Goal: Information Seeking & Learning: Learn about a topic

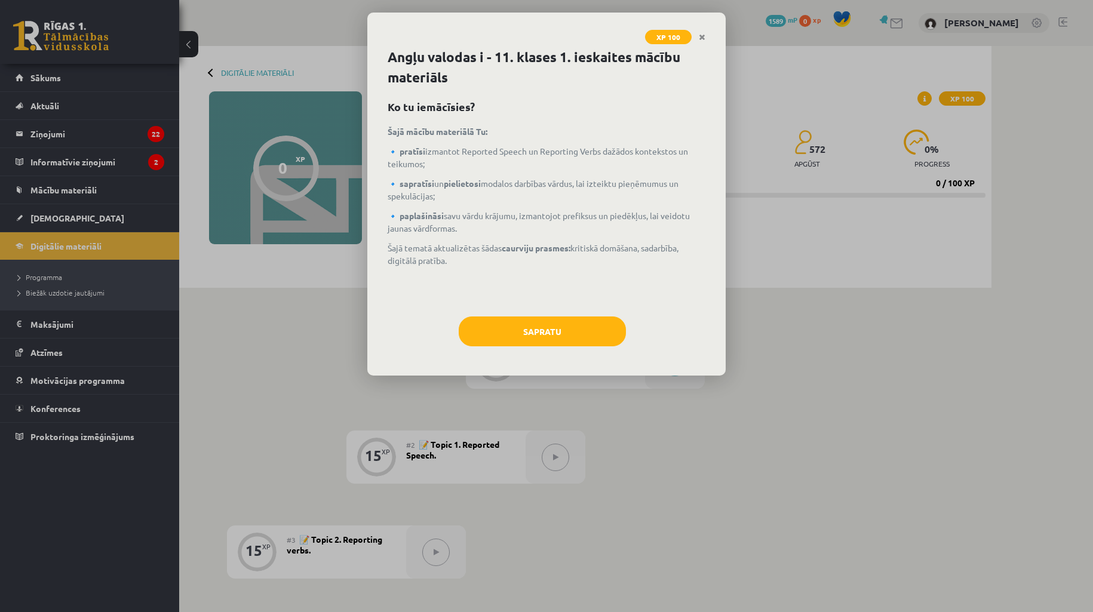
click at [1040, 238] on div "XP 100 Angļu valodas i - 11. klases 1. ieskaites mācību materiāls Ko tu iemācīs…" at bounding box center [546, 306] width 1093 height 612
click at [1025, 185] on div "XP 100 Angļu valodas i - 11. klases 1. ieskaites mācību materiāls Ko tu iemācīs…" at bounding box center [546, 306] width 1093 height 612
click at [550, 338] on button "Sapratu" at bounding box center [542, 332] width 167 height 30
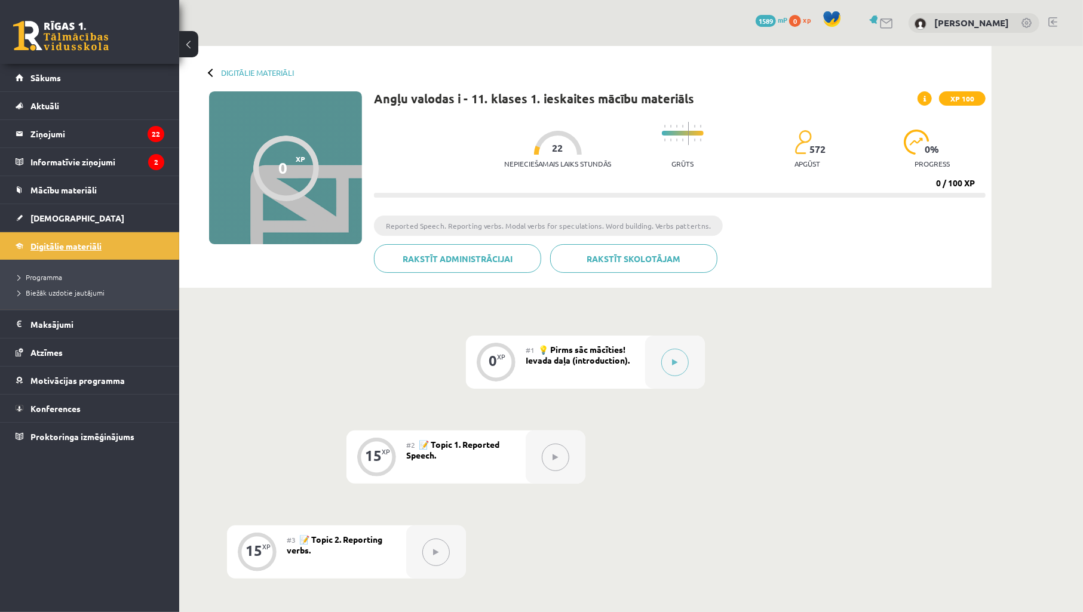
click at [64, 247] on span "Digitālie materiāli" at bounding box center [65, 246] width 71 height 11
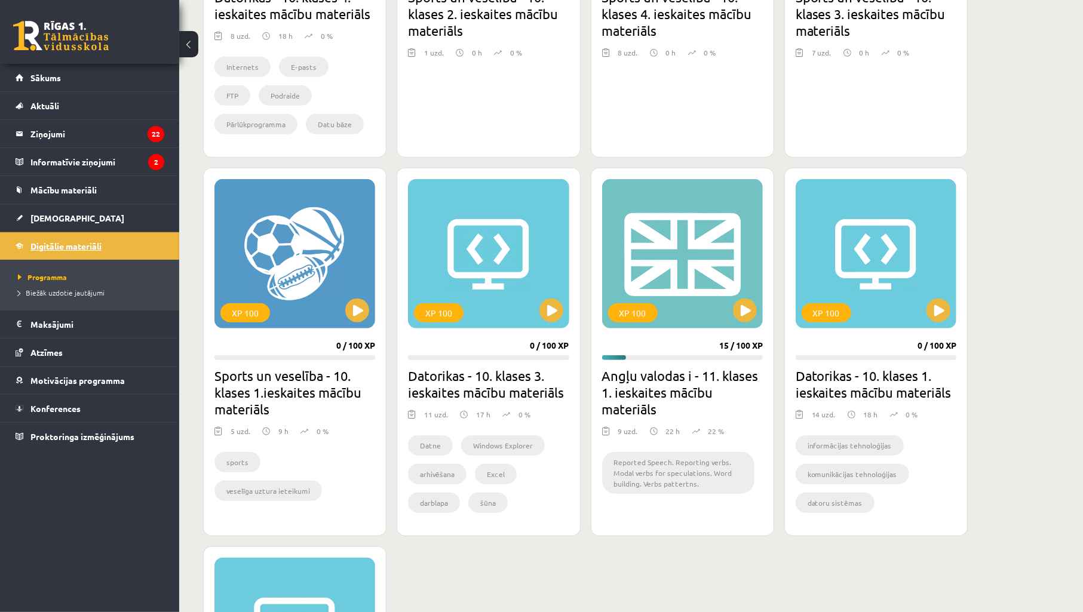
scroll to position [503, 0]
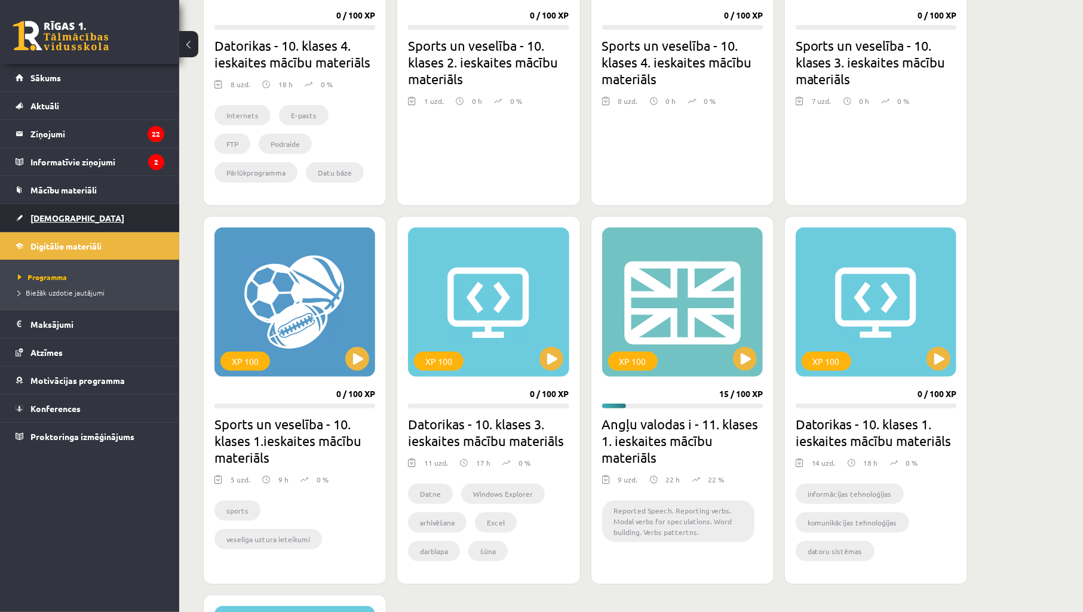
click at [45, 222] on span "[DEMOGRAPHIC_DATA]" at bounding box center [77, 218] width 94 height 11
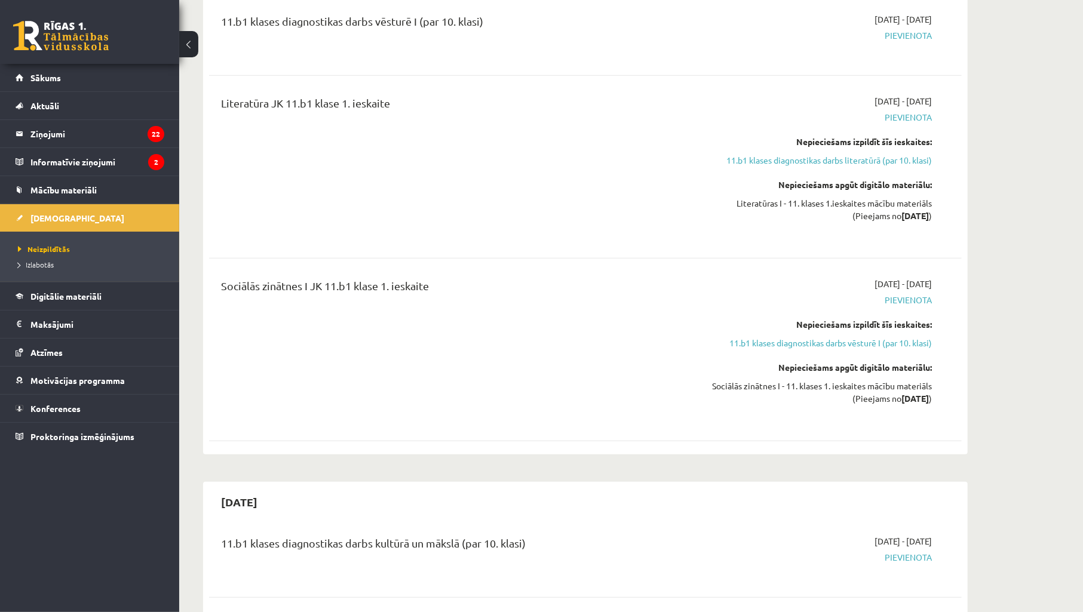
scroll to position [354, 0]
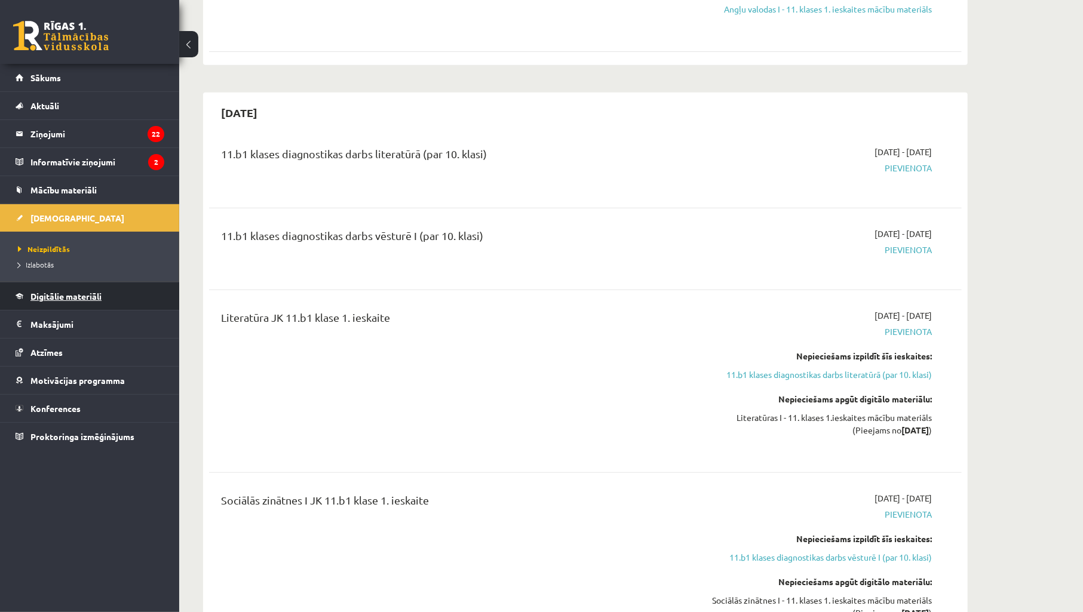
click at [80, 283] on link "Digitālie materiāli" at bounding box center [90, 296] width 149 height 27
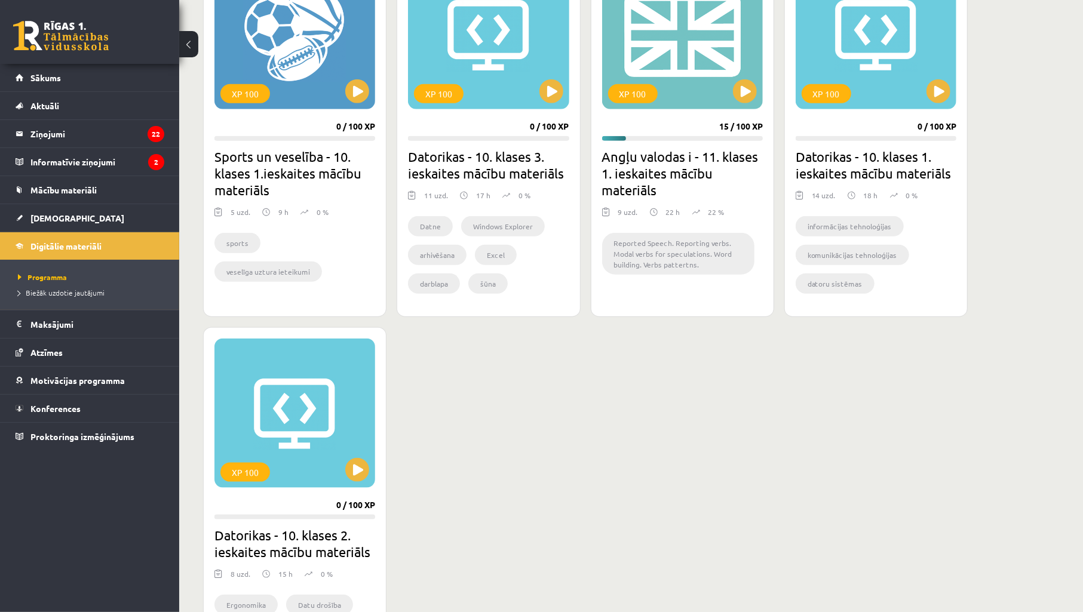
scroll to position [796, 0]
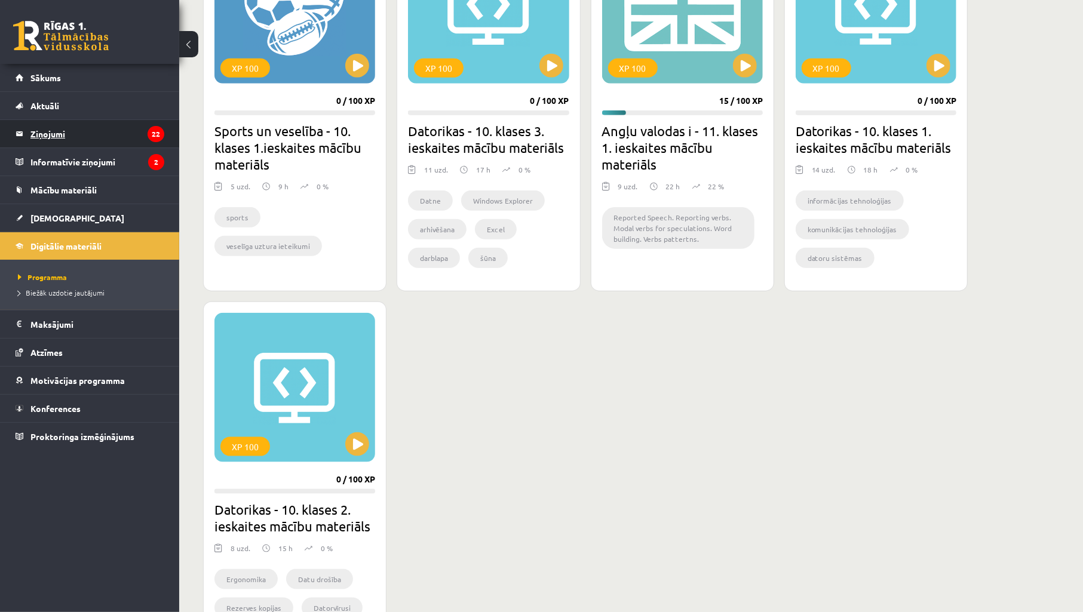
click at [64, 138] on legend "Ziņojumi 22" at bounding box center [97, 133] width 134 height 27
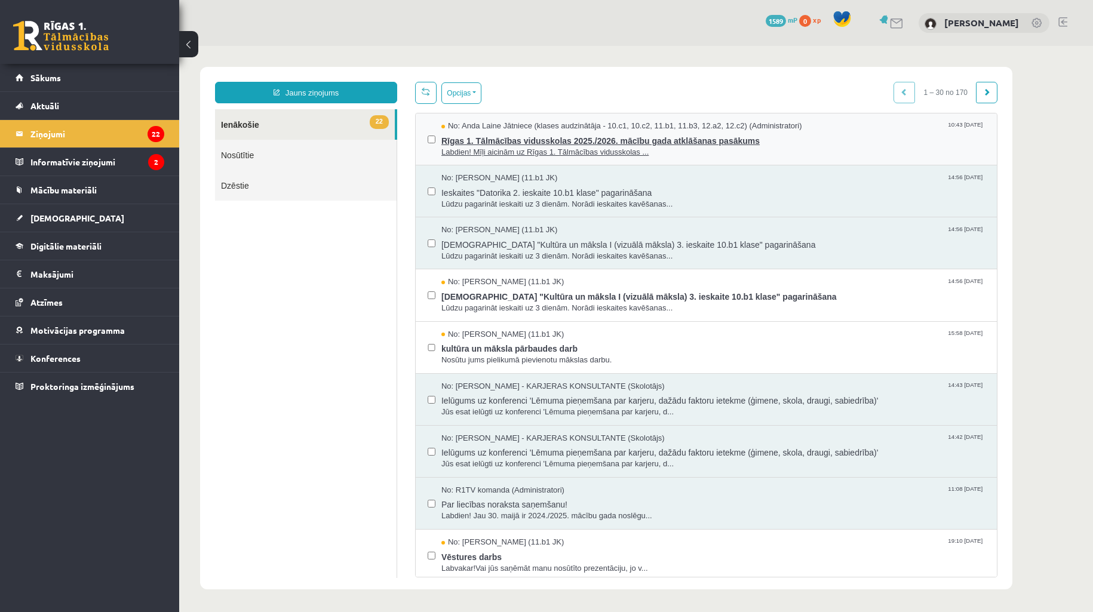
click at [484, 134] on span "Rīgas 1. Tālmācības vidusskolas 2025./2026. mācību gada atklāšanas pasākums" at bounding box center [714, 139] width 544 height 15
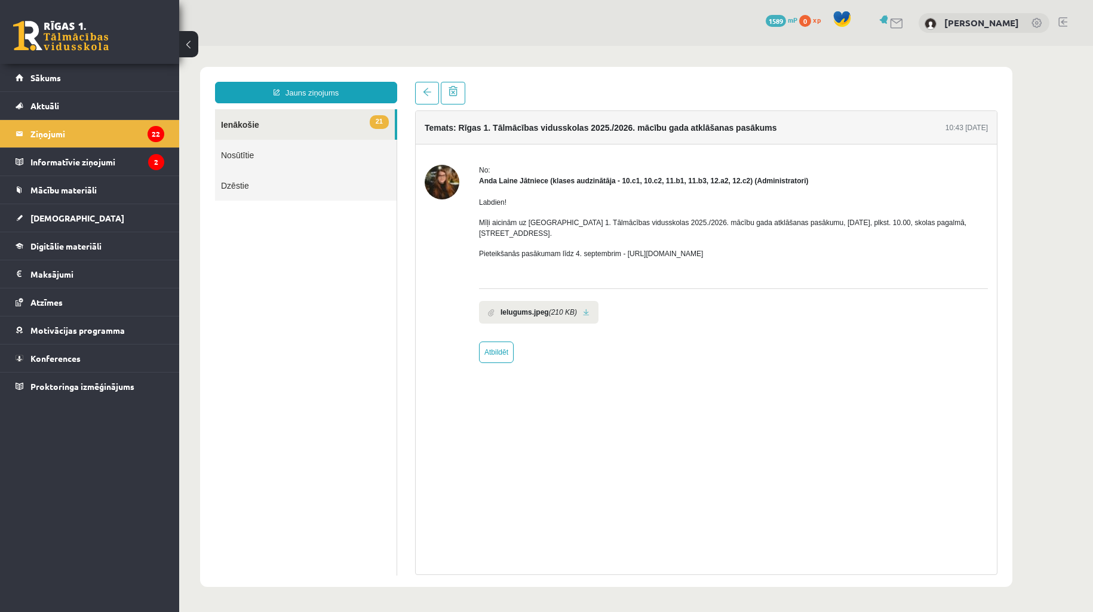
click at [777, 323] on div "No: Anda Laine Jātniece (klases audzinātāja - 10.c1, 10.c2, 11.b1, 11.b3, 12.a2…" at bounding box center [733, 264] width 509 height 198
click at [783, 317] on div "Ielugums.jpeg (210 KB)" at bounding box center [733, 309] width 509 height 41
drag, startPoint x: 821, startPoint y: 222, endPoint x: 870, endPoint y: 226, distance: 49.2
click at [870, 226] on p "Mīļi aicinām uz Rīgas 1. Tālmācības vidusskolas 2025./2026. mācību gada atklāša…" at bounding box center [733, 228] width 509 height 22
click at [837, 321] on div "No: Anda Laine Jātniece (klases audzinātāja - 10.c1, 10.c2, 11.b1, 11.b3, 12.a2…" at bounding box center [733, 264] width 509 height 198
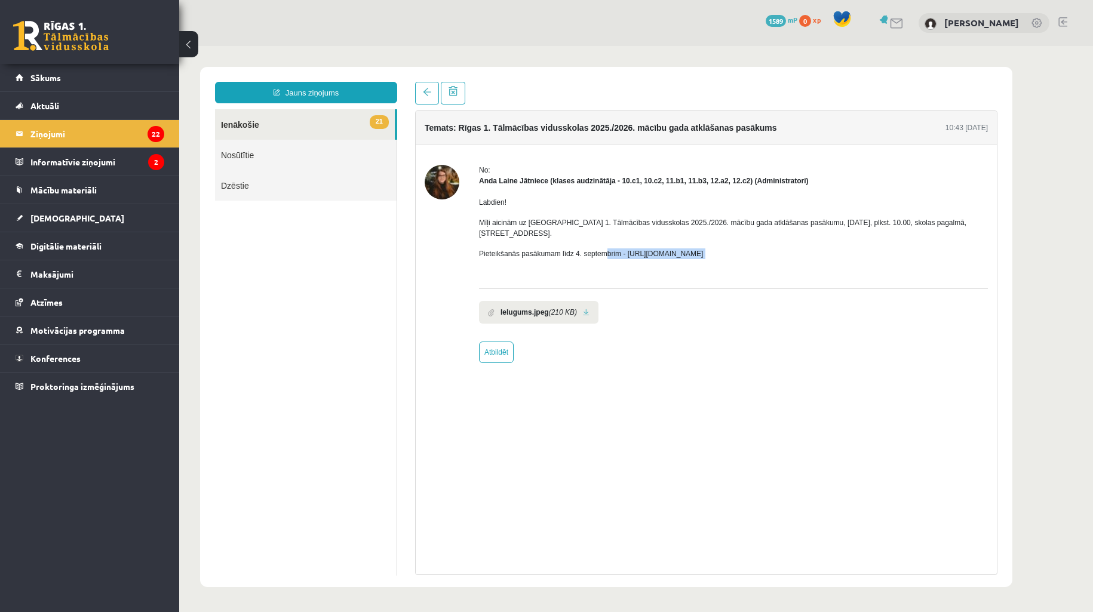
drag, startPoint x: 602, startPoint y: 244, endPoint x: 819, endPoint y: 318, distance: 230.0
click at [742, 266] on div "Labdien! Mīļi aicinām uz Rīgas 1. Tālmācības vidusskolas 2025./2026. mācību gad…" at bounding box center [733, 232] width 509 height 93
click at [819, 323] on div "No: Anda Laine Jātniece (klases audzinātāja - 10.c1, 10.c2, 11.b1, 11.b3, 12.a2…" at bounding box center [733, 264] width 509 height 198
click at [70, 152] on legend "Informatīvie ziņojumi 2" at bounding box center [97, 161] width 134 height 27
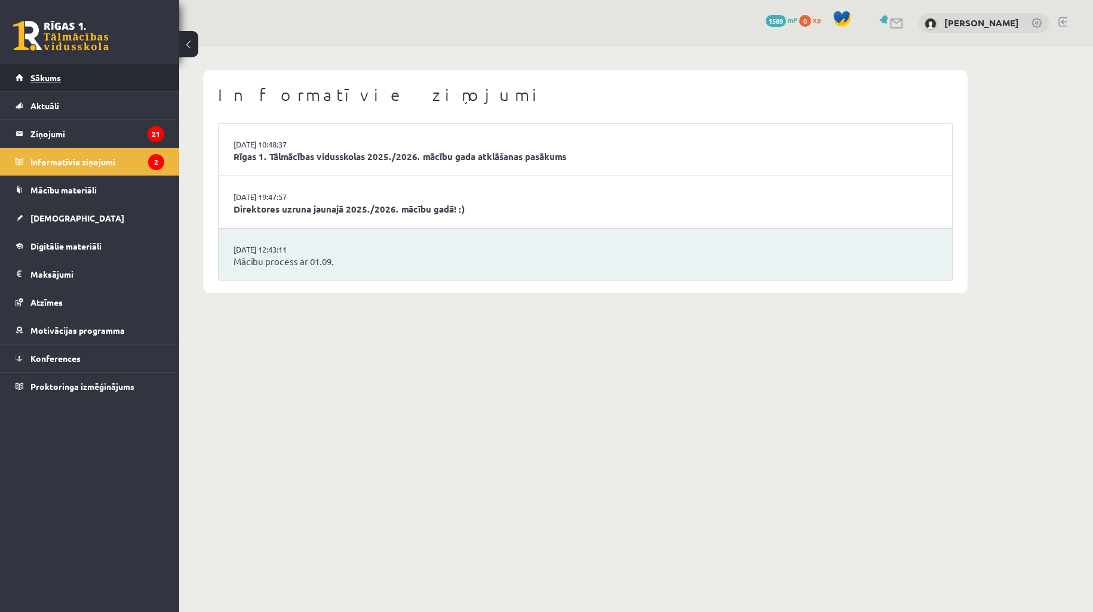
click at [42, 79] on span "Sākums" at bounding box center [45, 77] width 30 height 11
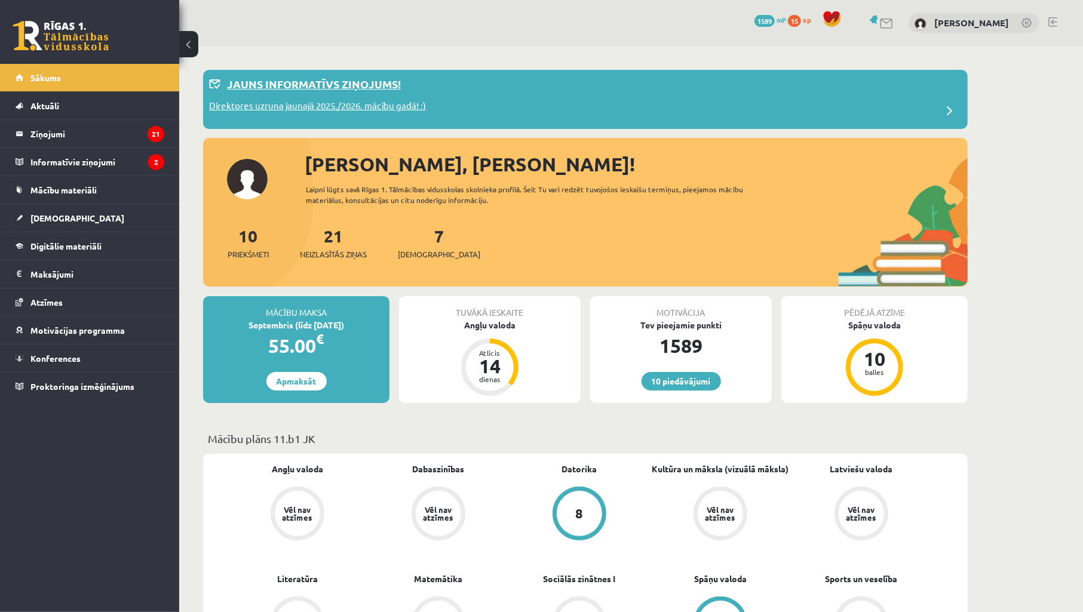
click at [333, 98] on div "Jauns informatīvs ziņojums!" at bounding box center [585, 87] width 753 height 23
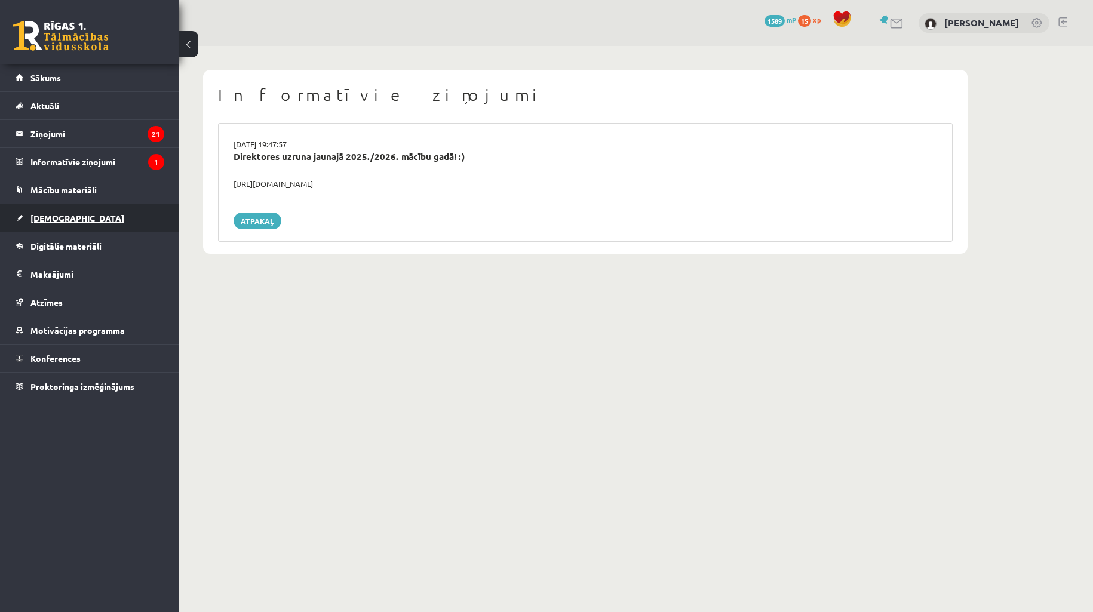
click at [82, 214] on link "[DEMOGRAPHIC_DATA]" at bounding box center [90, 217] width 149 height 27
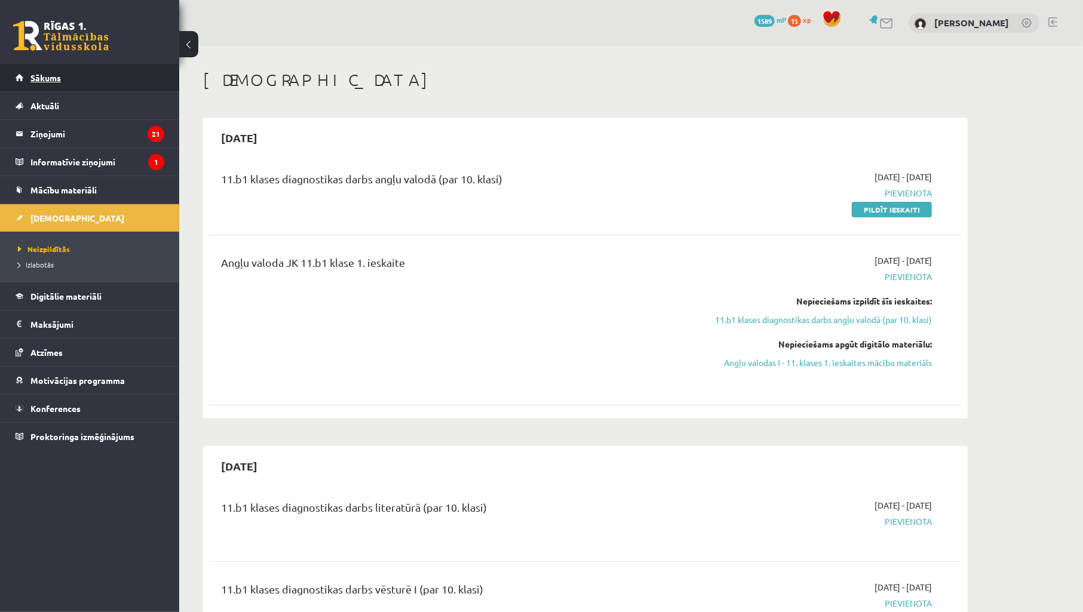
click at [79, 80] on link "Sākums" at bounding box center [90, 77] width 149 height 27
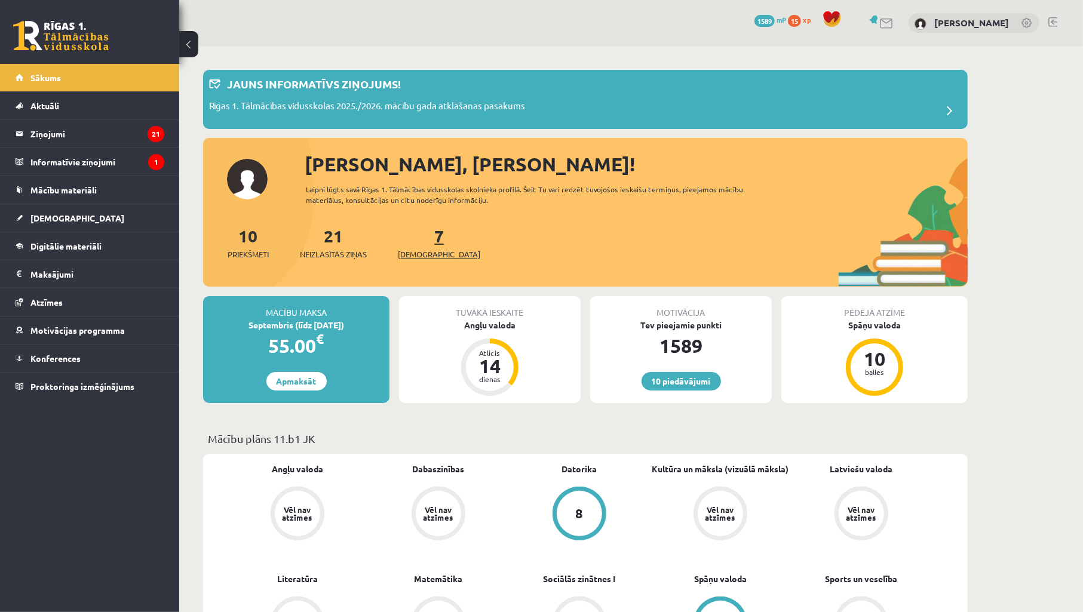
click at [424, 252] on span "[DEMOGRAPHIC_DATA]" at bounding box center [439, 255] width 82 height 12
